Goal: Entertainment & Leisure: Consume media (video, audio)

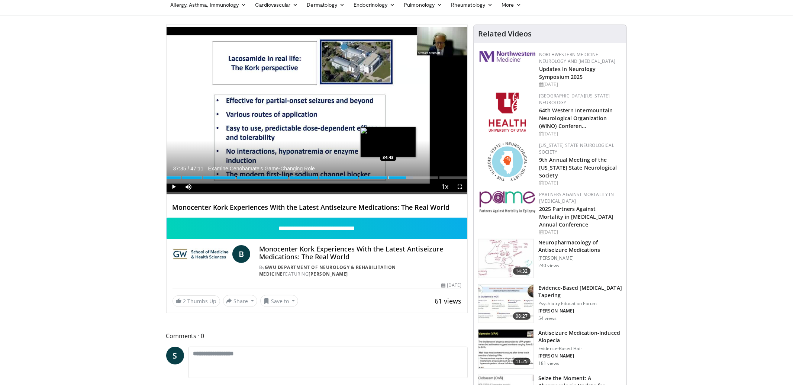
click at [389, 178] on div "Progress Bar" at bounding box center [389, 177] width 1 height 3
click at [384, 178] on div "Progress Bar" at bounding box center [384, 177] width 1 height 3
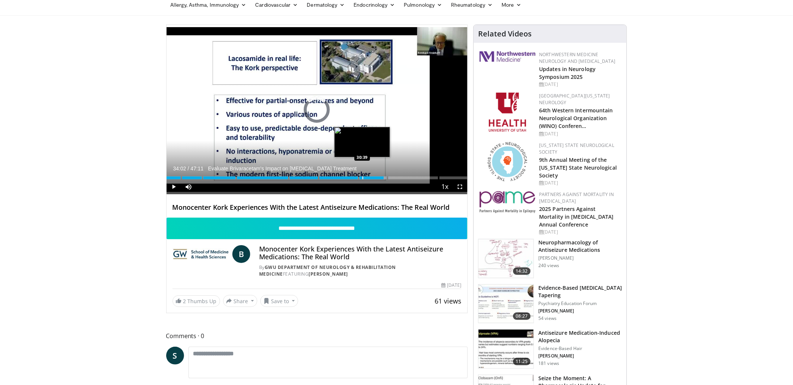
click at [363, 178] on div "Progress Bar" at bounding box center [363, 177] width 1 height 3
click at [367, 177] on div "Progress Bar" at bounding box center [367, 177] width 1 height 3
click at [364, 178] on div "Progress Bar" at bounding box center [364, 177] width 1 height 3
click at [367, 178] on div "Progress Bar" at bounding box center [367, 177] width 1 height 3
click at [371, 178] on div "Progress Bar" at bounding box center [371, 177] width 1 height 3
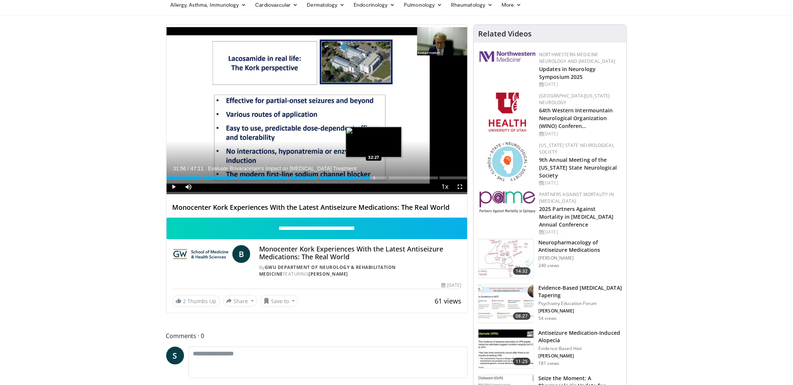
click at [374, 177] on div "Progress Bar" at bounding box center [374, 177] width 1 height 3
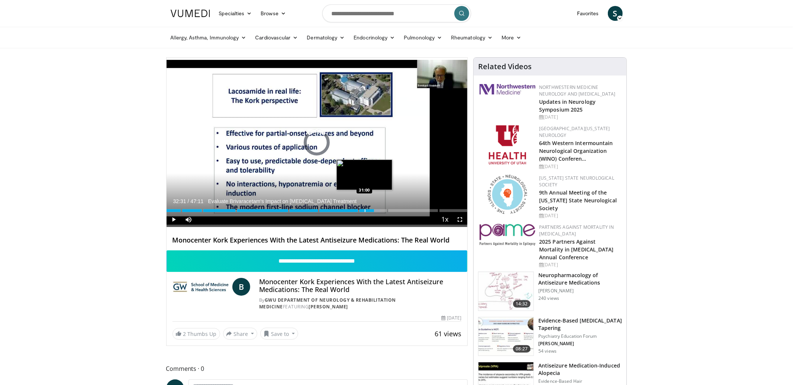
click at [365, 211] on div "Progress Bar" at bounding box center [365, 210] width 1 height 3
click at [362, 210] on div "Progress Bar" at bounding box center [362, 210] width 1 height 3
click at [361, 211] on div "Progress Bar" at bounding box center [361, 210] width 1 height 3
click at [357, 211] on div "Progress Bar" at bounding box center [357, 210] width 1 height 3
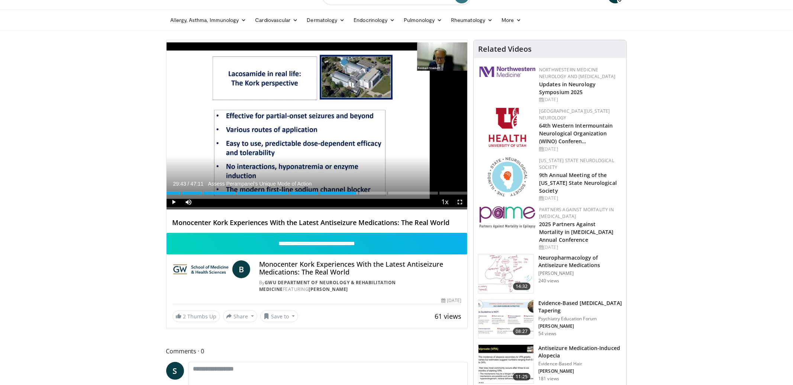
scroll to position [21, 0]
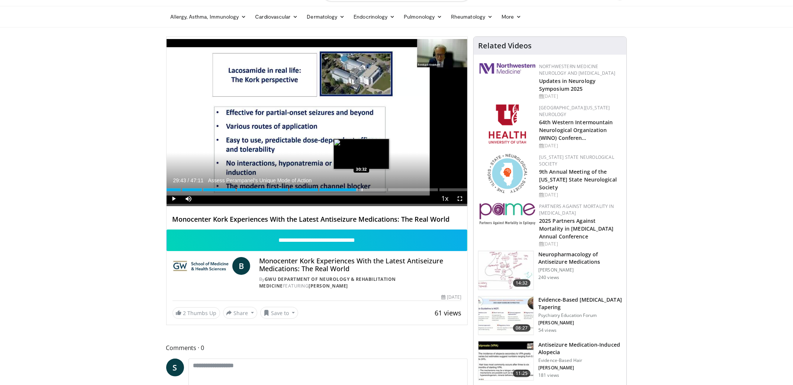
click at [362, 190] on div "Progress Bar" at bounding box center [362, 189] width 1 height 3
click at [364, 189] on div "Progress Bar" at bounding box center [364, 189] width 1 height 3
click at [368, 189] on div "Progress Bar" at bounding box center [368, 189] width 1 height 3
click at [375, 189] on div "Progress Bar" at bounding box center [375, 189] width 1 height 3
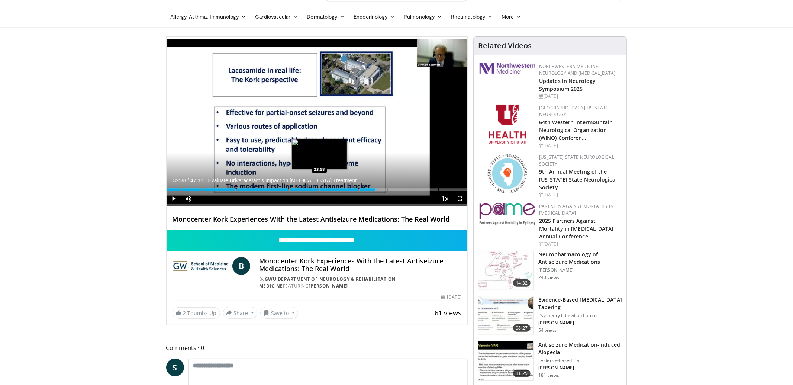
click at [319, 190] on div "Loaded : 71.35% 32:38 23:58" at bounding box center [317, 187] width 301 height 7
click at [322, 190] on div "Progress Bar" at bounding box center [322, 189] width 1 height 3
click at [325, 190] on div "Progress Bar" at bounding box center [325, 189] width 1 height 3
click at [326, 190] on div "Progress Bar" at bounding box center [326, 189] width 1 height 3
drag, startPoint x: 328, startPoint y: 190, endPoint x: 332, endPoint y: 189, distance: 3.7
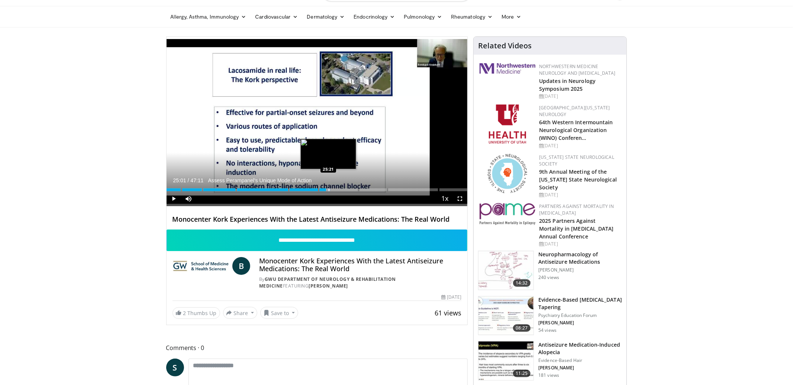
click at [329, 190] on div "Progress Bar" at bounding box center [329, 189] width 1 height 3
click at [333, 189] on div "Progress Bar" at bounding box center [333, 189] width 1 height 3
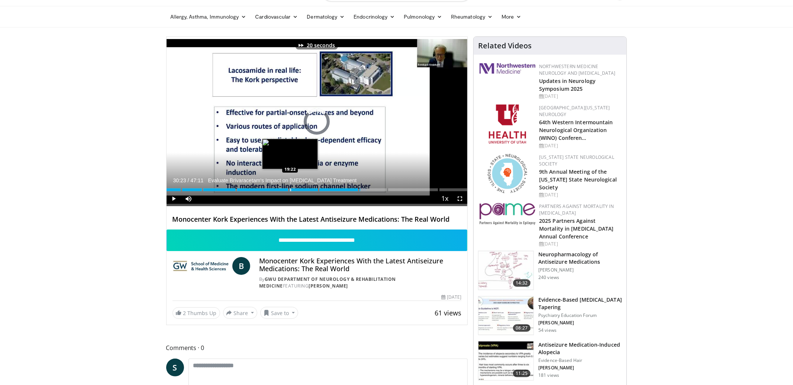
click at [290, 188] on div "30:23" at bounding box center [264, 189] width 194 height 3
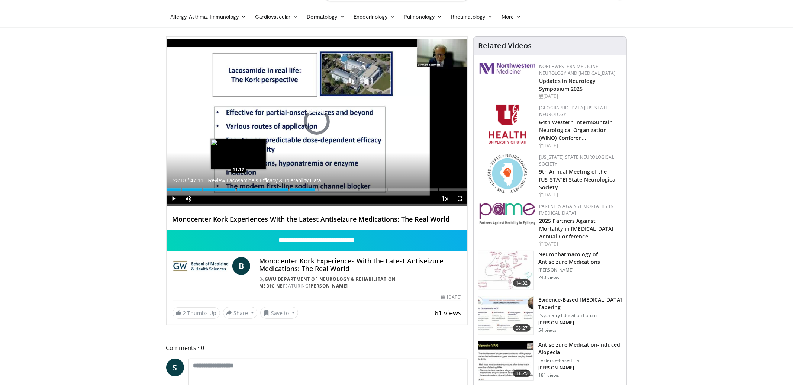
click at [239, 188] on div "Progress Bar" at bounding box center [239, 189] width 1 height 3
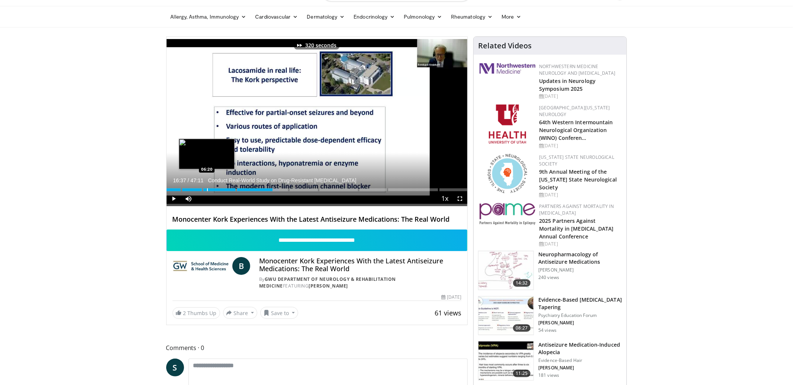
click at [207, 188] on div "Progress Bar" at bounding box center [207, 189] width 1 height 3
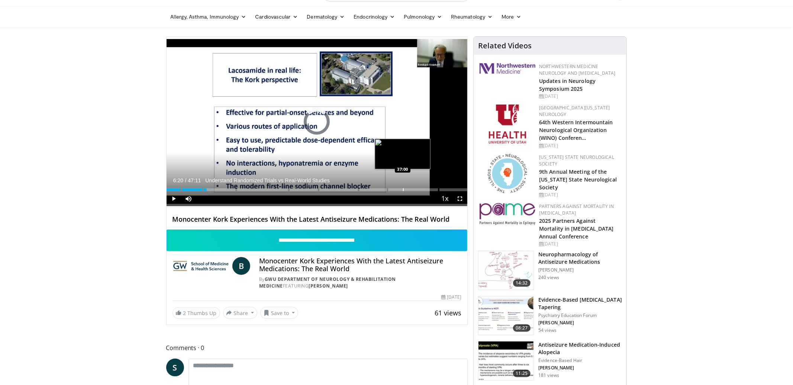
click at [403, 188] on div "Progress Bar" at bounding box center [403, 189] width 1 height 3
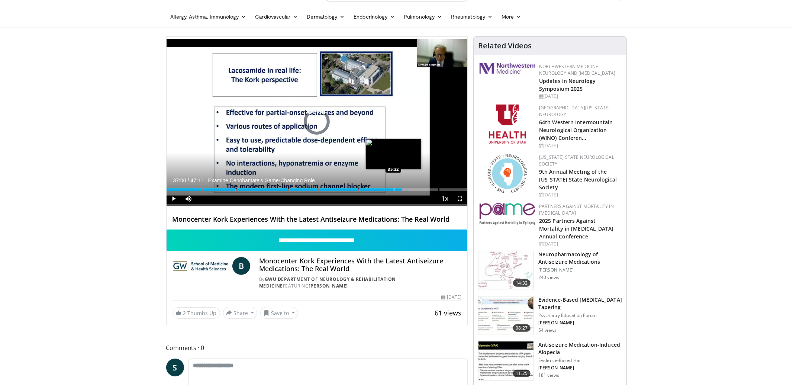
click at [394, 189] on div "Progress Bar" at bounding box center [394, 189] width 1 height 3
click at [398, 189] on div "Progress Bar" at bounding box center [398, 189] width 1 height 3
click at [402, 190] on div "Progress Bar" at bounding box center [402, 189] width 1 height 3
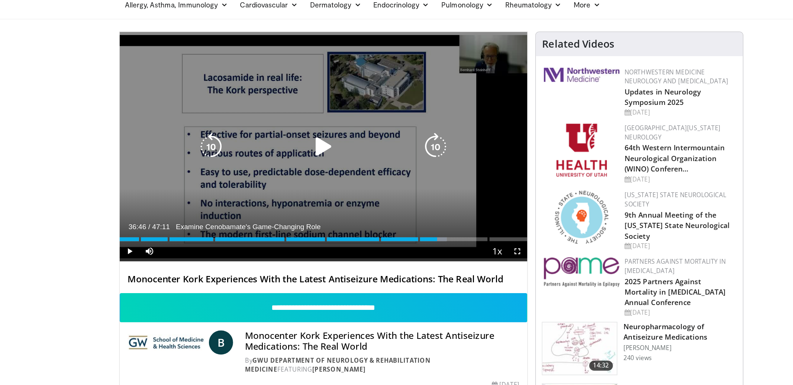
scroll to position [0, 0]
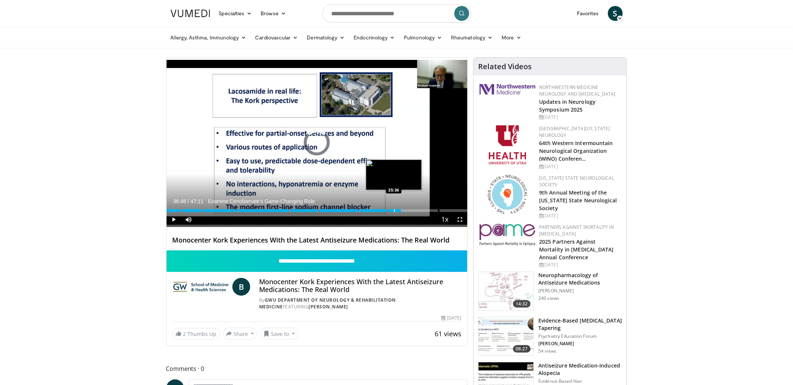
click at [394, 210] on div "Progress Bar" at bounding box center [394, 210] width 1 height 3
